Goal: Navigation & Orientation: Find specific page/section

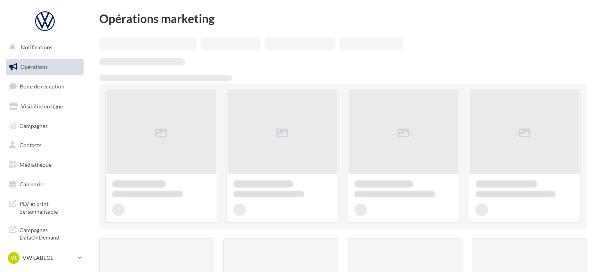
click at [61, 81] on link "Boîte de réception" at bounding box center [45, 86] width 81 height 17
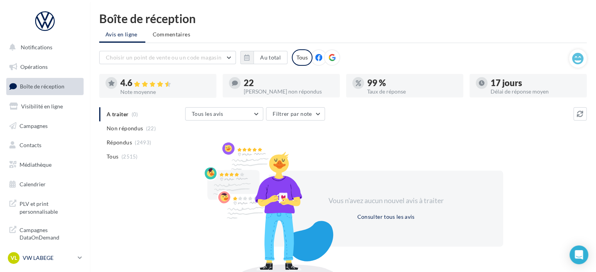
click at [69, 258] on p "VW LABEGE" at bounding box center [49, 258] width 52 height 8
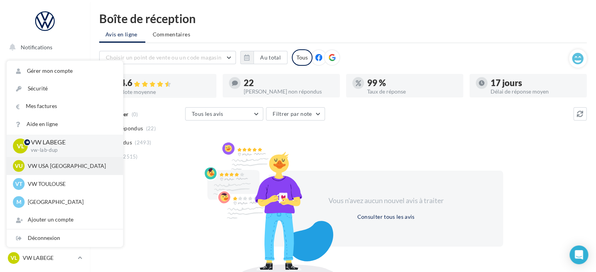
click at [70, 170] on div "VU VW USA TOULOUSE vw-tou-dup" at bounding box center [65, 166] width 104 height 12
